Goal: Transaction & Acquisition: Purchase product/service

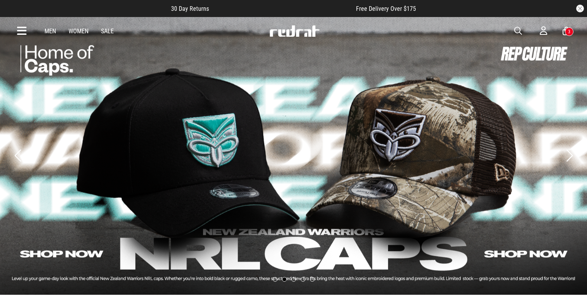
click at [521, 29] on span "button" at bounding box center [518, 30] width 8 height 9
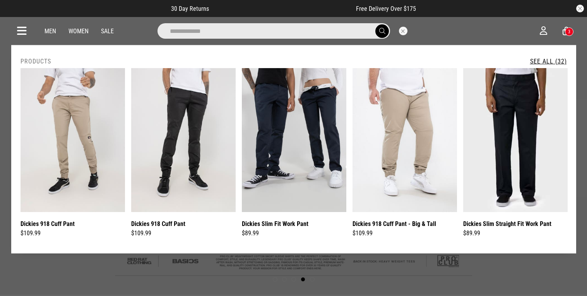
type input "**********"
click at [375, 24] on button "submit" at bounding box center [382, 31] width 14 height 14
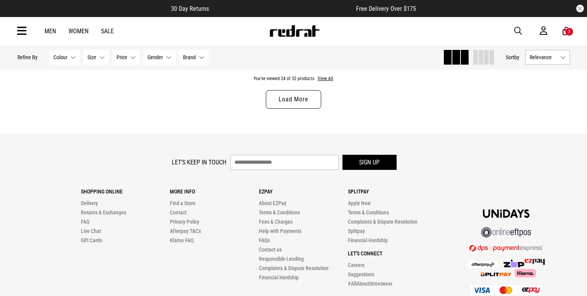
scroll to position [2530, 0]
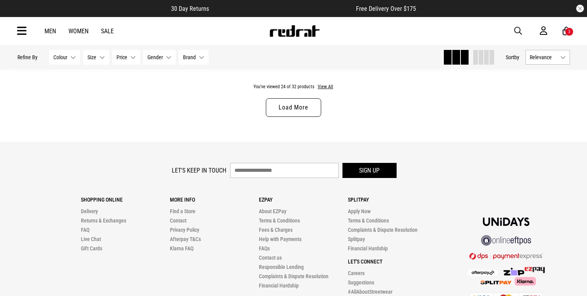
click at [310, 108] on link "Load More" at bounding box center [293, 107] width 55 height 19
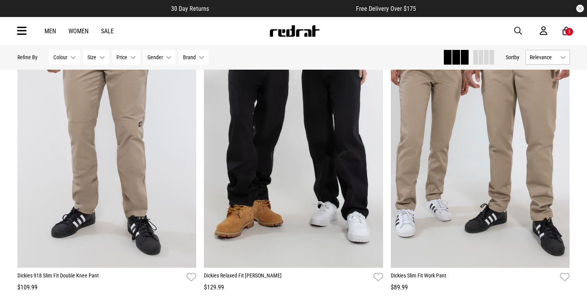
scroll to position [2894, 0]
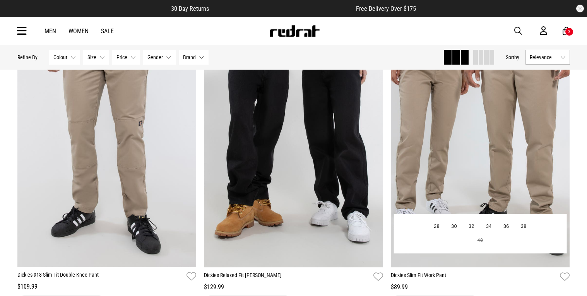
click at [468, 169] on img at bounding box center [480, 141] width 179 height 251
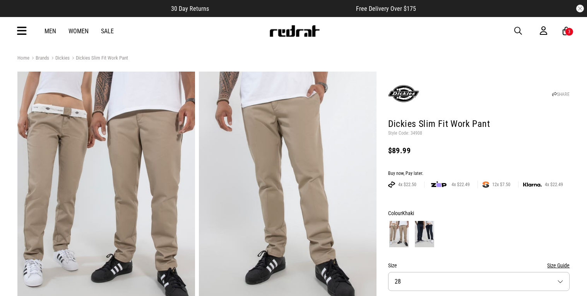
click at [569, 26] on icon at bounding box center [566, 31] width 7 height 10
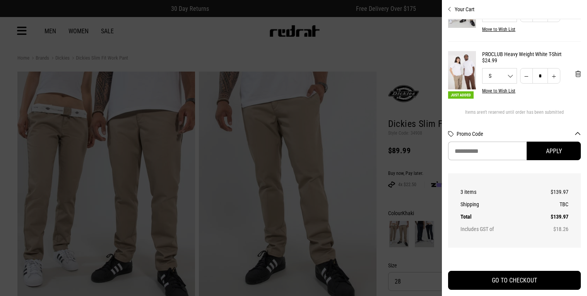
scroll to position [102, 0]
click at [573, 77] on button "'Remove from cart" at bounding box center [578, 72] width 18 height 19
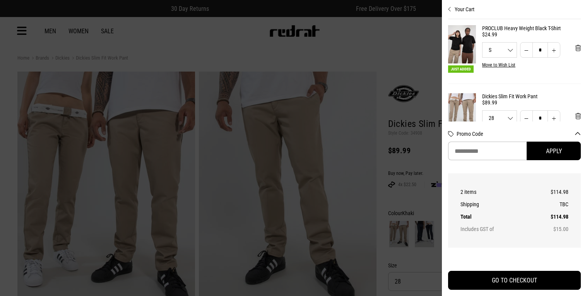
scroll to position [0, 0]
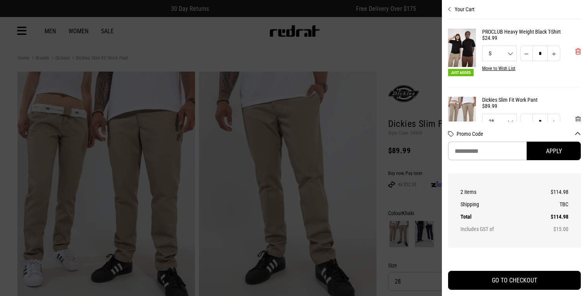
click at [575, 52] on button "'Remove from cart" at bounding box center [578, 51] width 18 height 19
